Goal: Transaction & Acquisition: Purchase product/service

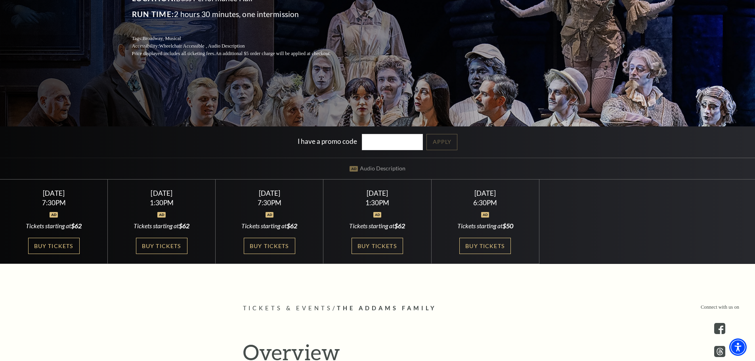
scroll to position [158, 0]
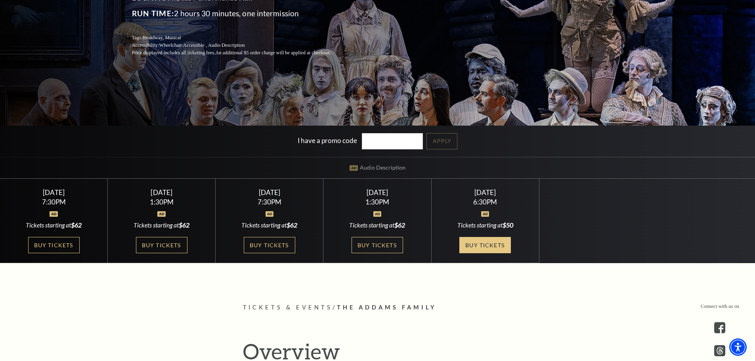
click at [479, 243] on link "Buy Tickets" at bounding box center [484, 245] width 51 height 16
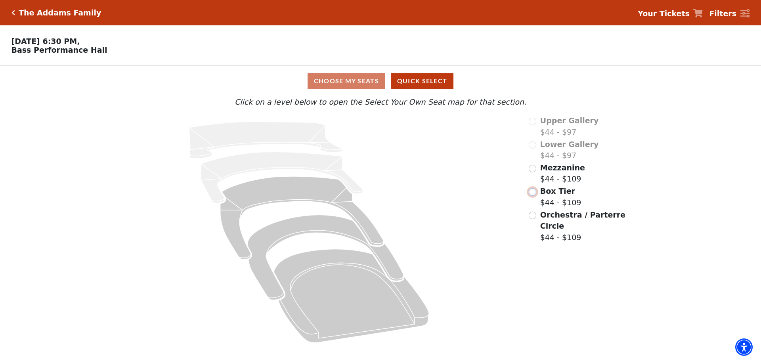
click at [532, 193] on input "Box Tier$44 - $109\a" at bounding box center [532, 192] width 8 height 8
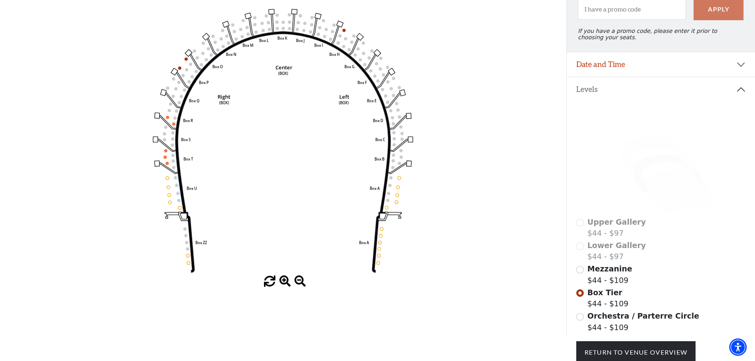
scroll to position [76, 0]
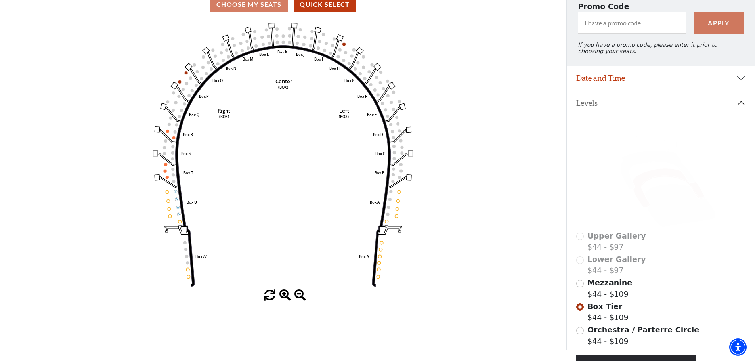
click at [165, 166] on circle at bounding box center [165, 164] width 3 height 3
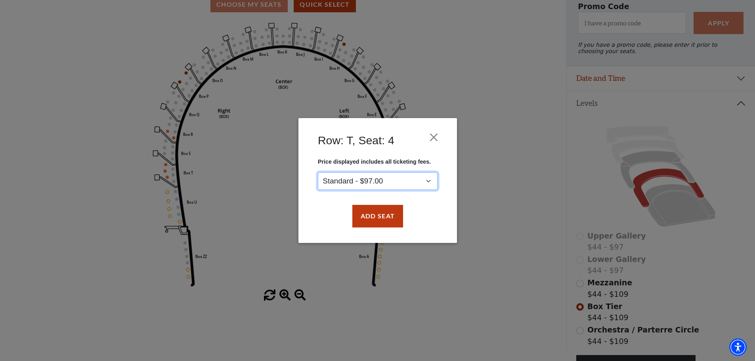
click at [434, 181] on select "Standard - $97.00" at bounding box center [378, 181] width 120 height 18
click at [112, 183] on div "Row: T, Seat: 4 Price displayed includes all ticketing fees. Standard - $97.00 …" at bounding box center [377, 180] width 755 height 361
click at [435, 136] on button "Close" at bounding box center [433, 137] width 15 height 15
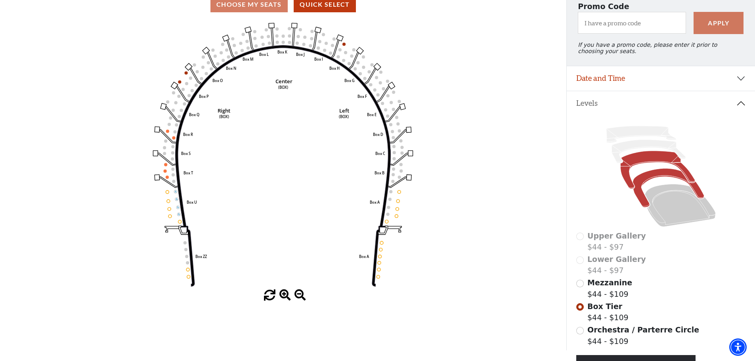
click at [646, 161] on icon at bounding box center [657, 170] width 74 height 38
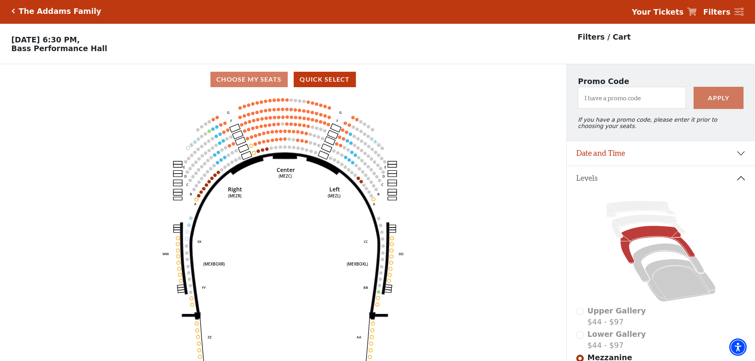
scroll to position [0, 0]
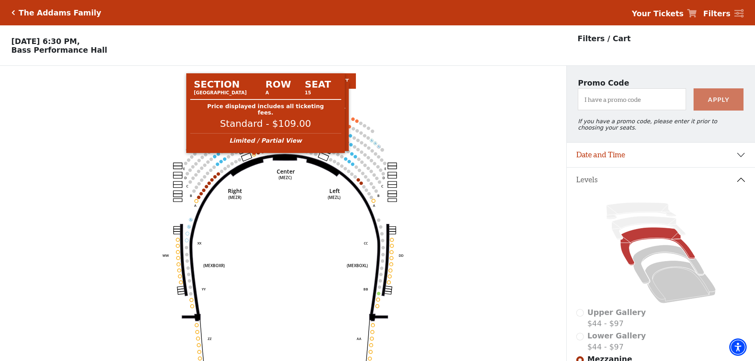
click at [254, 156] on circle at bounding box center [253, 154] width 3 height 3
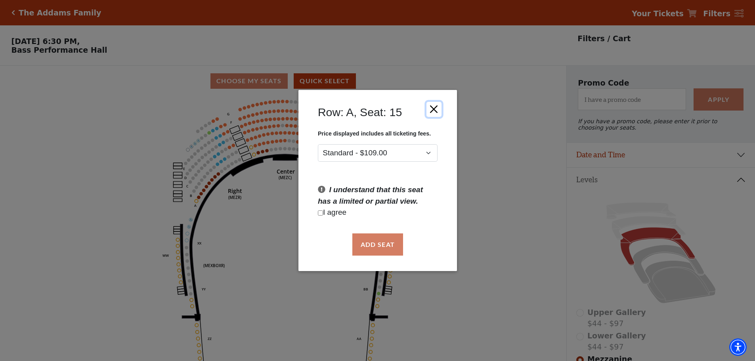
click at [433, 108] on button "Close" at bounding box center [433, 108] width 15 height 15
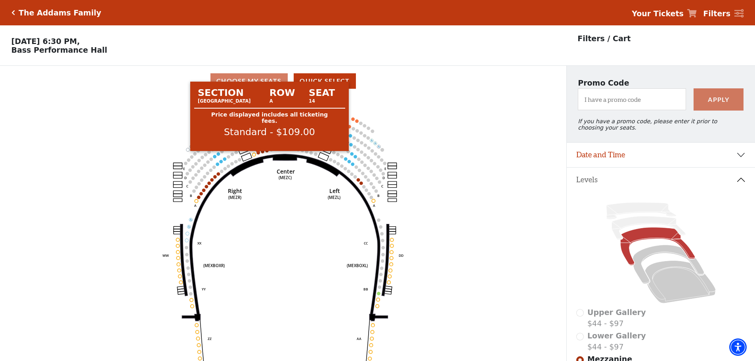
click at [258, 154] on circle at bounding box center [258, 152] width 3 height 3
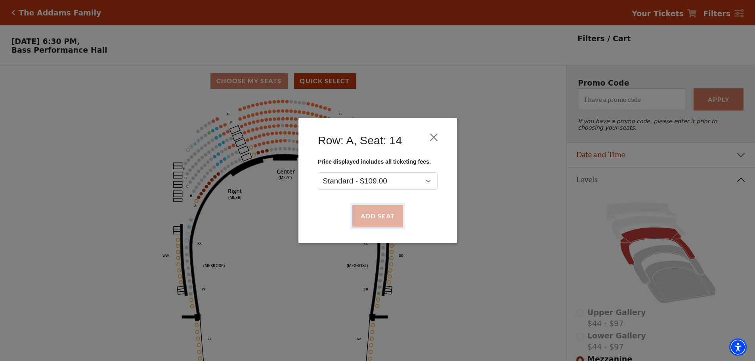
click at [387, 215] on button "Add Seat" at bounding box center [377, 216] width 51 height 22
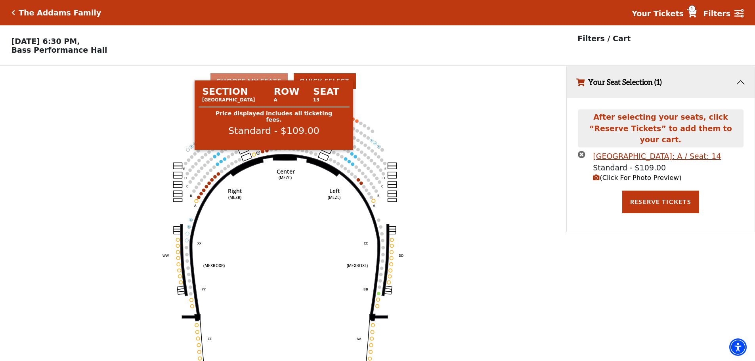
click at [263, 153] on circle at bounding box center [262, 151] width 3 height 3
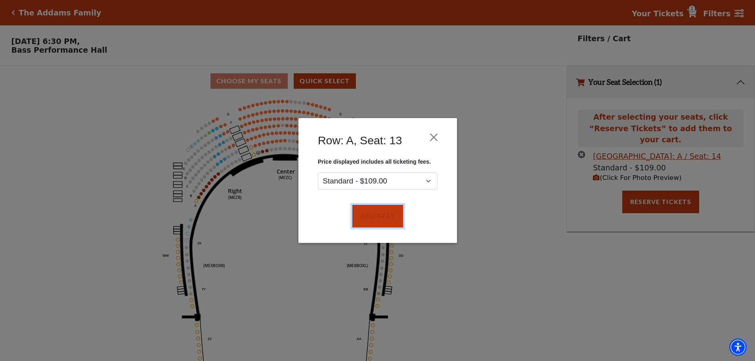
drag, startPoint x: 383, startPoint y: 218, endPoint x: 296, endPoint y: 183, distance: 93.3
click at [383, 218] on button "Add Seat" at bounding box center [377, 216] width 51 height 22
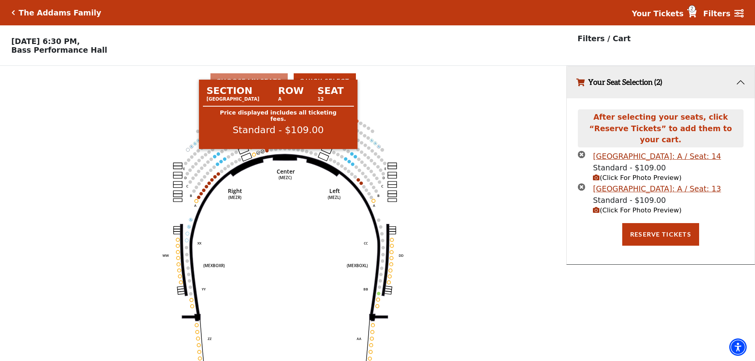
click at [267, 152] on circle at bounding box center [266, 150] width 3 height 3
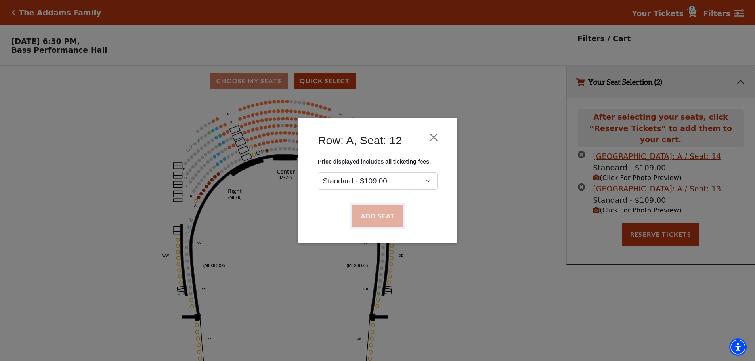
click at [378, 215] on button "Add Seat" at bounding box center [377, 216] width 51 height 22
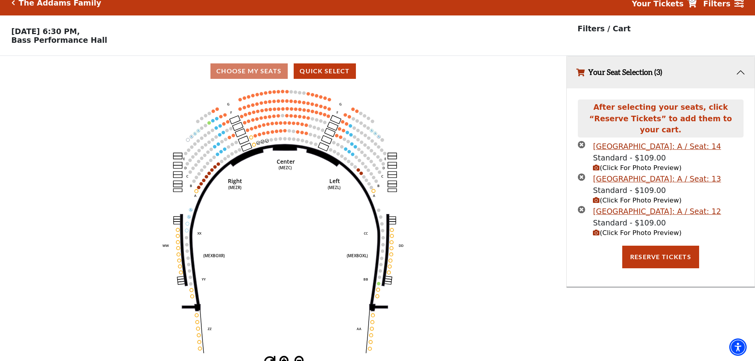
scroll to position [19, 0]
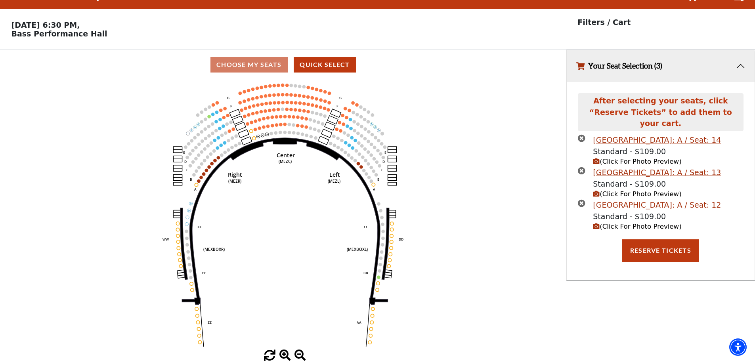
click at [641, 199] on div "[GEOGRAPHIC_DATA]: A / Seat: 12" at bounding box center [657, 204] width 128 height 11
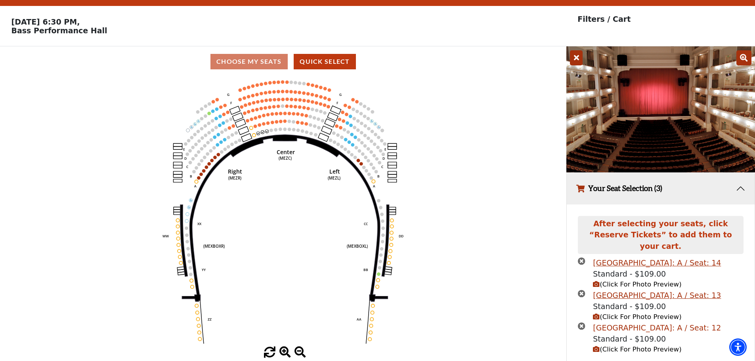
click at [648, 324] on div "[GEOGRAPHIC_DATA]: A / Seat: 12" at bounding box center [657, 327] width 128 height 11
click at [633, 257] on div "[GEOGRAPHIC_DATA]: A / Seat: 14" at bounding box center [657, 262] width 128 height 11
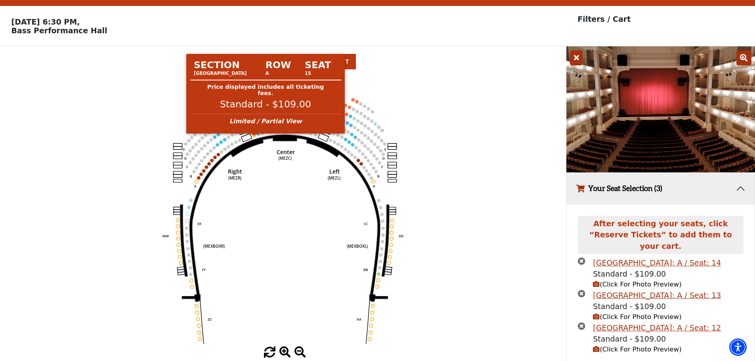
click at [255, 137] on circle at bounding box center [253, 134] width 3 height 3
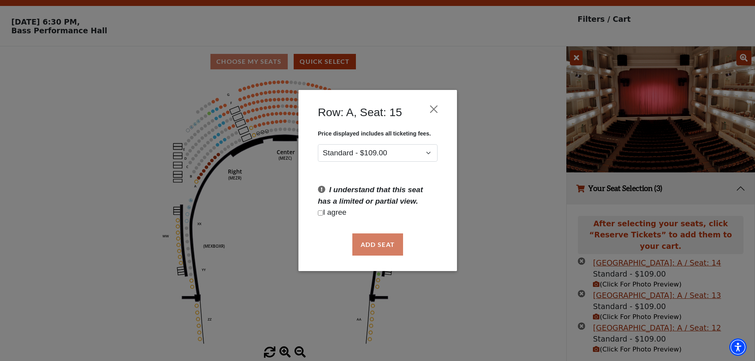
click at [321, 212] on input "Checkbox field" at bounding box center [320, 212] width 5 height 5
checkbox input "true"
click at [380, 244] on button "Add Seat" at bounding box center [377, 244] width 51 height 22
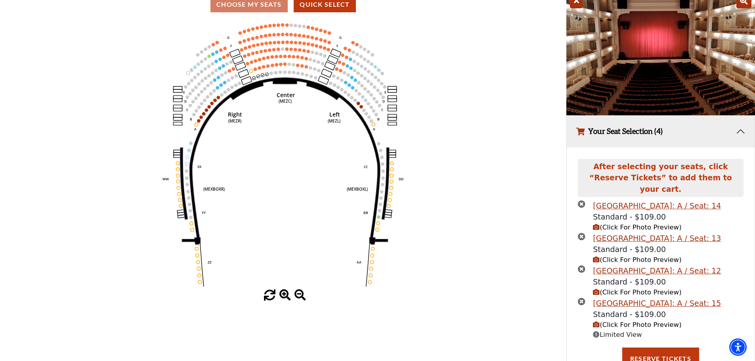
scroll to position [77, 0]
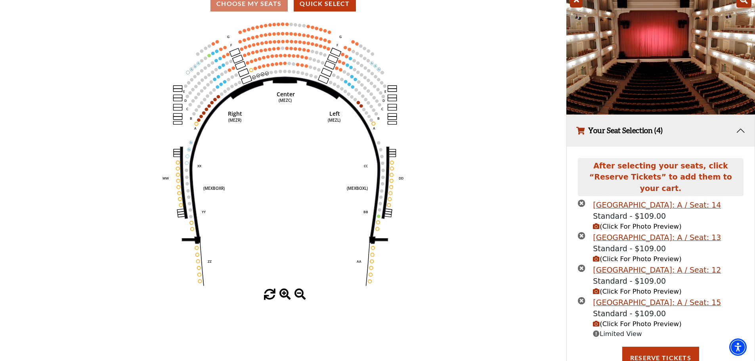
click at [633, 320] on span "(Click For Photo Preview)" at bounding box center [637, 324] width 88 height 8
click at [612, 297] on div "[GEOGRAPHIC_DATA]: A / Seat: 15" at bounding box center [657, 302] width 128 height 11
click at [579, 297] on icon "times-circle" at bounding box center [582, 301] width 8 height 8
